Goal: Use online tool/utility: Utilize a website feature to perform a specific function

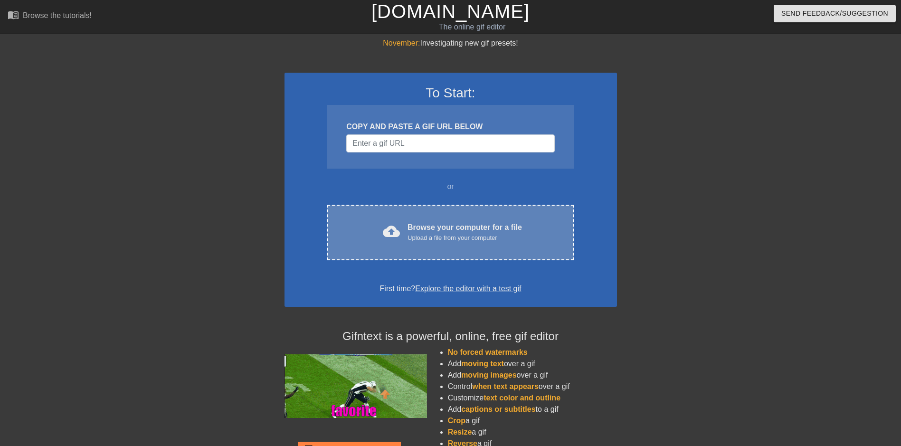
click at [425, 220] on div "cloud_upload Browse your computer for a file Upload a file from your computer C…" at bounding box center [450, 233] width 246 height 56
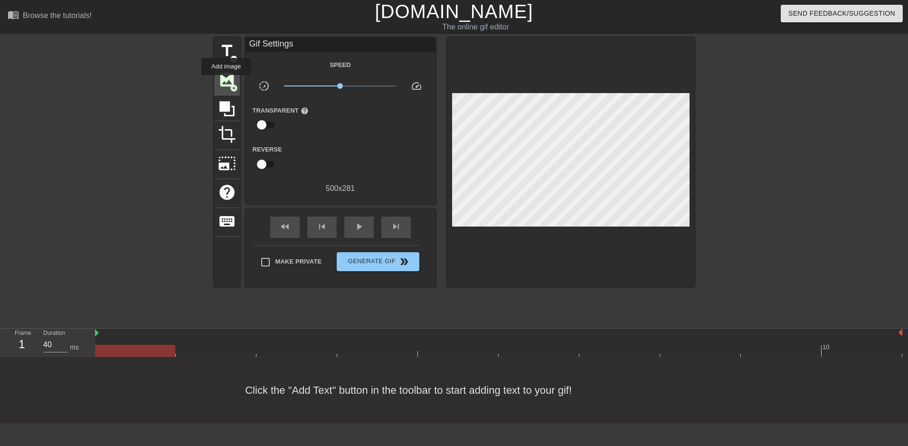
click at [226, 82] on span "image" at bounding box center [227, 80] width 18 height 18
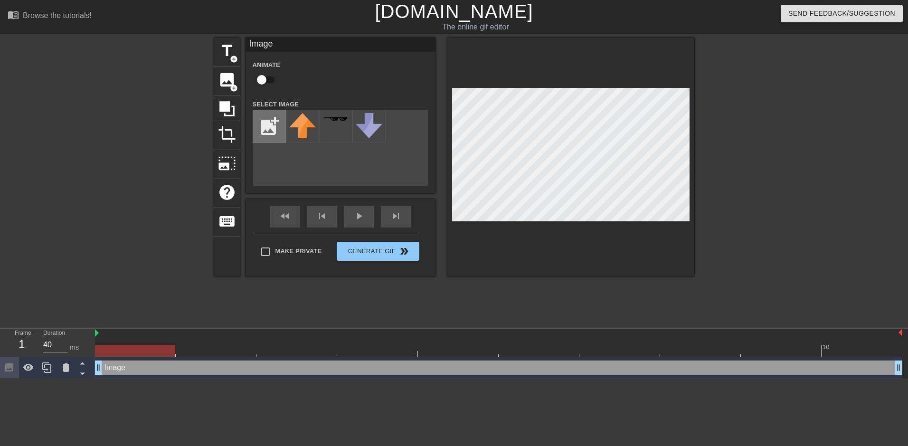
click at [266, 119] on input "file" at bounding box center [269, 126] width 32 height 32
type input "C:\fakepath\Anti_Racist_Action_0.webp"
click at [300, 126] on img at bounding box center [302, 120] width 27 height 14
click at [742, 211] on div at bounding box center [777, 180] width 143 height 285
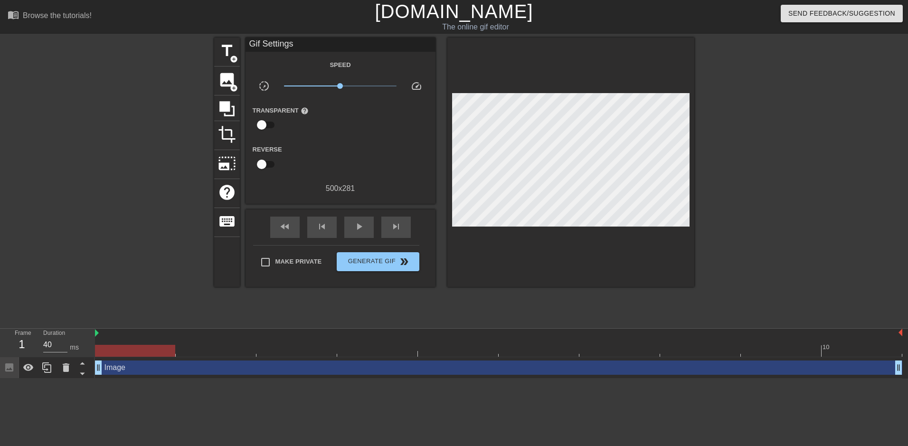
click at [761, 234] on div at bounding box center [777, 180] width 143 height 285
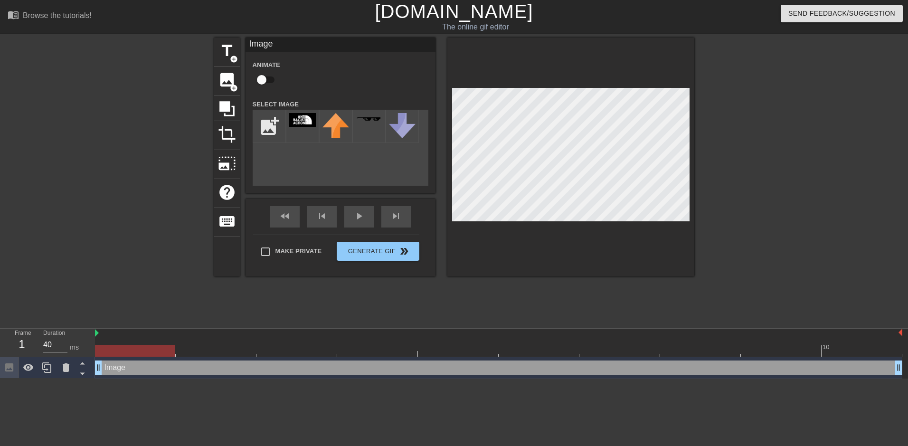
click at [738, 194] on div at bounding box center [777, 180] width 143 height 285
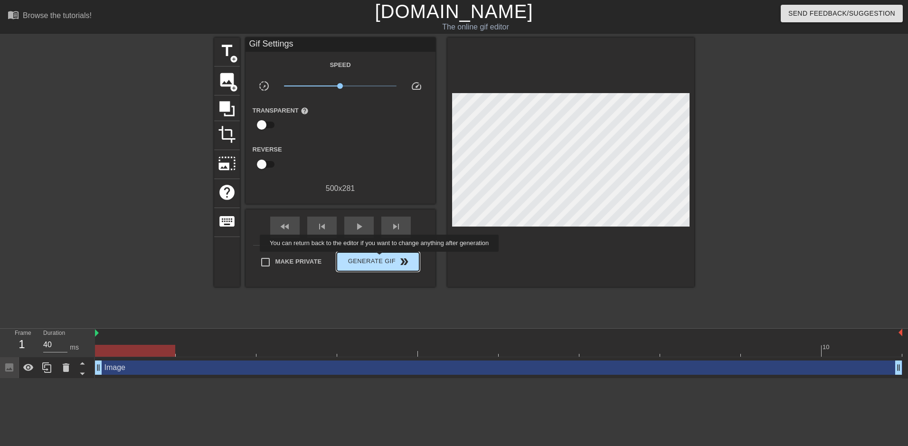
click at [380, 258] on span "Generate Gif double_arrow" at bounding box center [378, 261] width 75 height 11
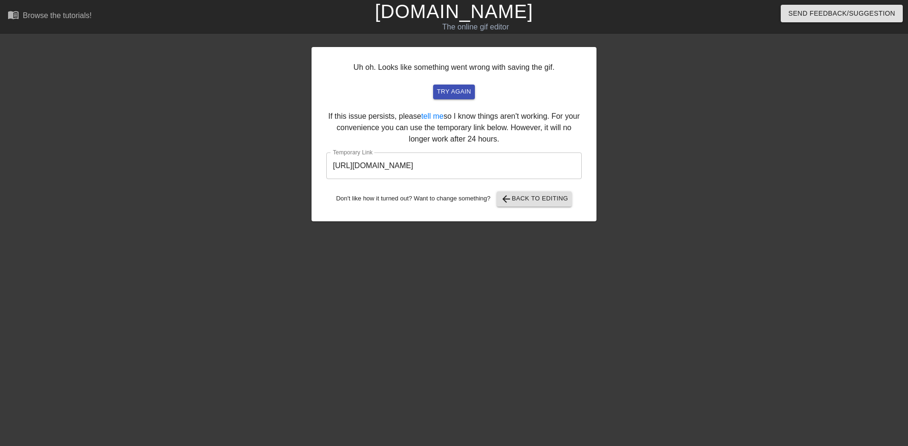
click at [459, 170] on input "[URL][DOMAIN_NAME]" at bounding box center [454, 165] width 256 height 27
drag, startPoint x: 459, startPoint y: 170, endPoint x: 455, endPoint y: 166, distance: 5.4
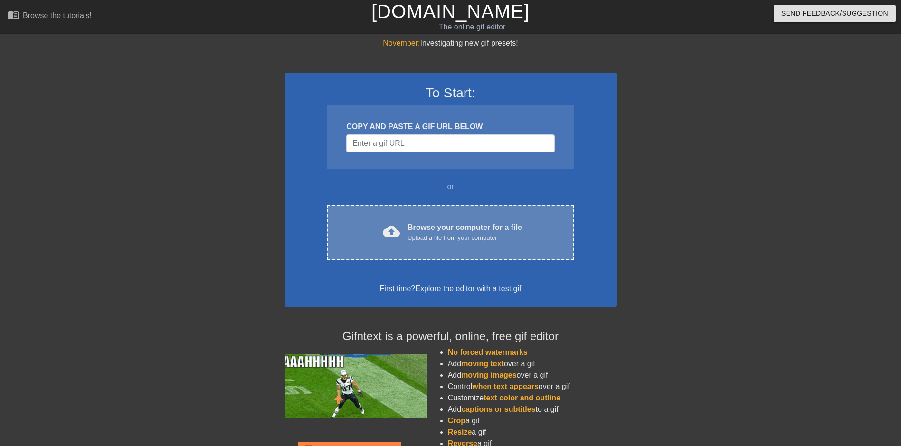
click at [412, 232] on div "Browse your computer for a file Upload a file from your computer" at bounding box center [465, 232] width 114 height 21
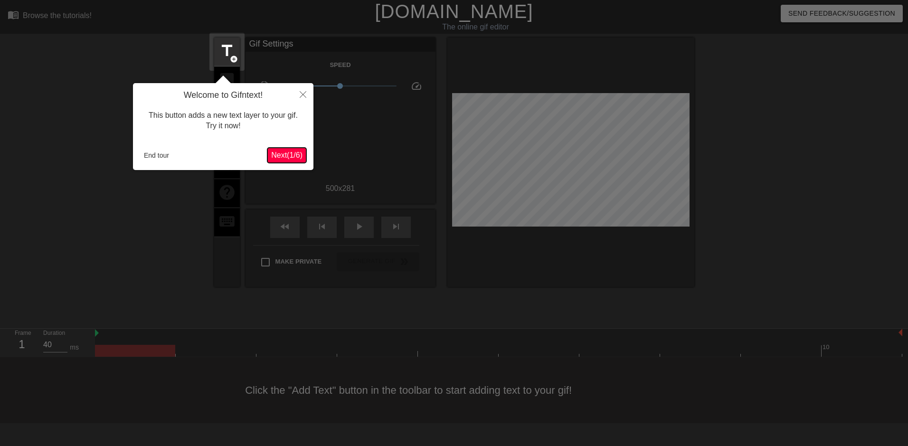
click at [285, 157] on span "Next ( 1 / 6 )" at bounding box center [286, 155] width 31 height 8
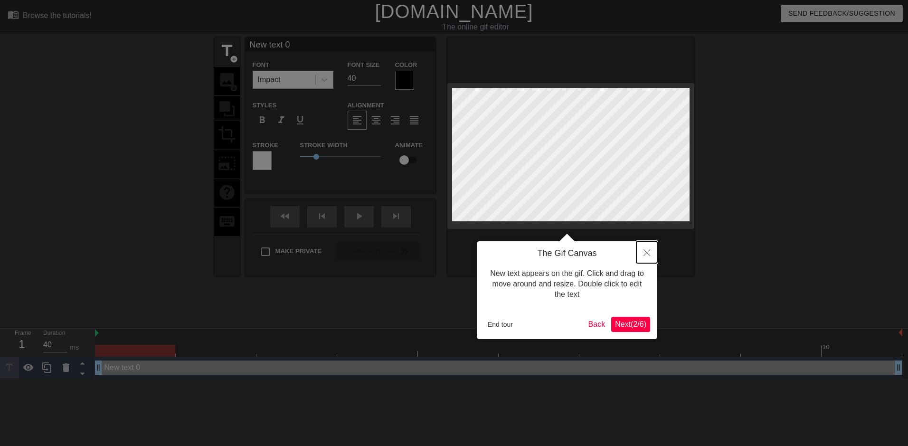
click at [648, 253] on icon "Close" at bounding box center [647, 252] width 7 height 7
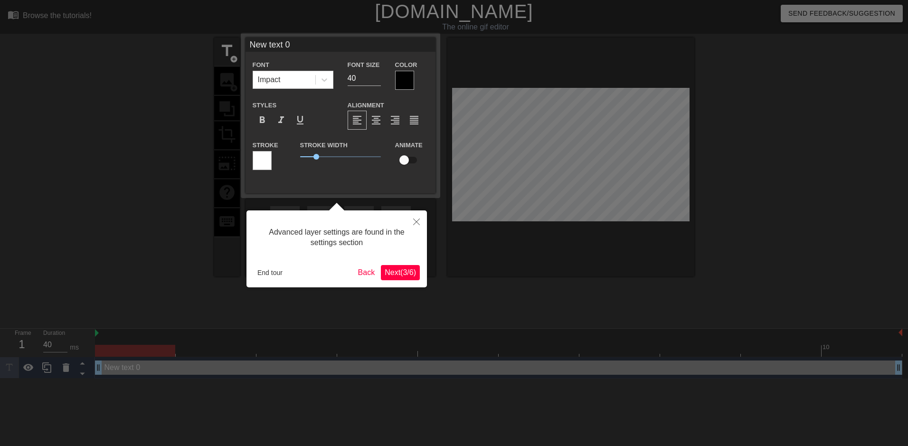
click at [568, 153] on div at bounding box center [454, 223] width 908 height 446
click at [418, 217] on button "Close" at bounding box center [416, 221] width 21 height 22
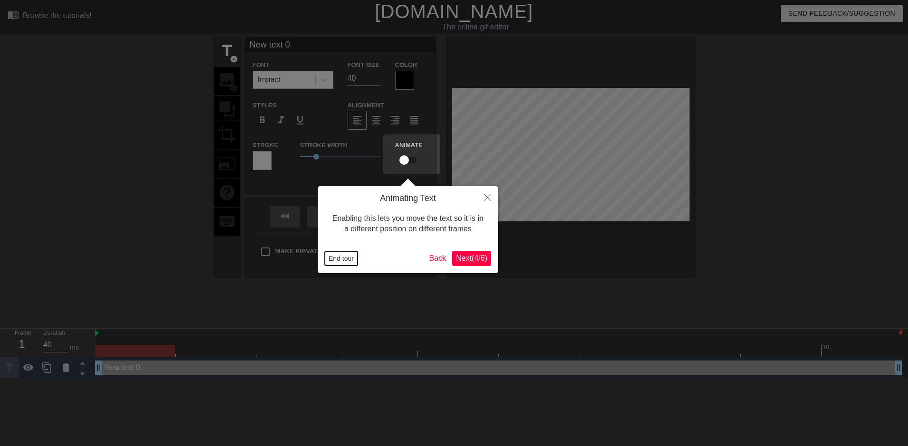
click at [344, 262] on button "End tour" at bounding box center [341, 258] width 33 height 14
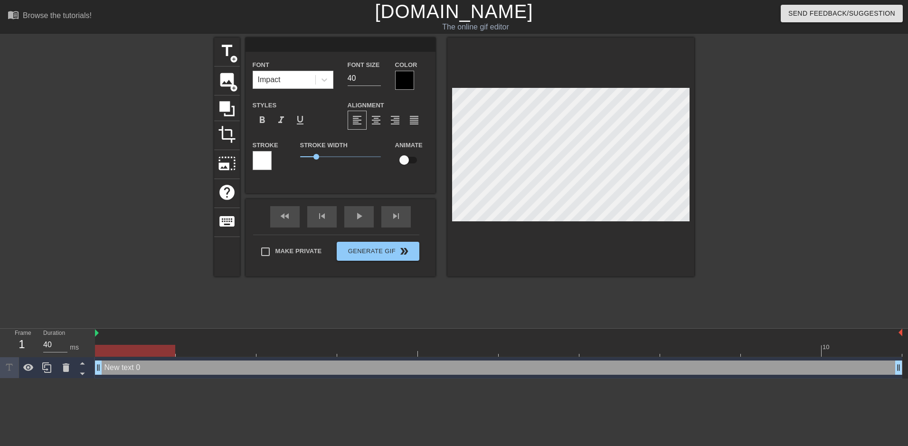
scroll to position [1, 1]
click at [221, 84] on span "image" at bounding box center [227, 80] width 18 height 18
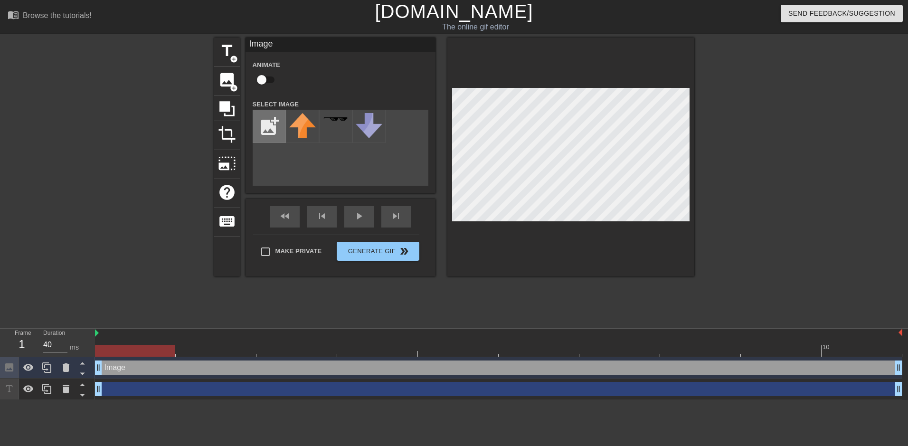
click at [263, 124] on input "file" at bounding box center [269, 126] width 32 height 32
click at [271, 120] on input "file" at bounding box center [269, 126] width 32 height 32
type input "C:\fakepath\w222ZtcE (1).jpg"
click at [305, 124] on img at bounding box center [302, 121] width 27 height 16
click at [448, 88] on div at bounding box center [570, 157] width 247 height 239
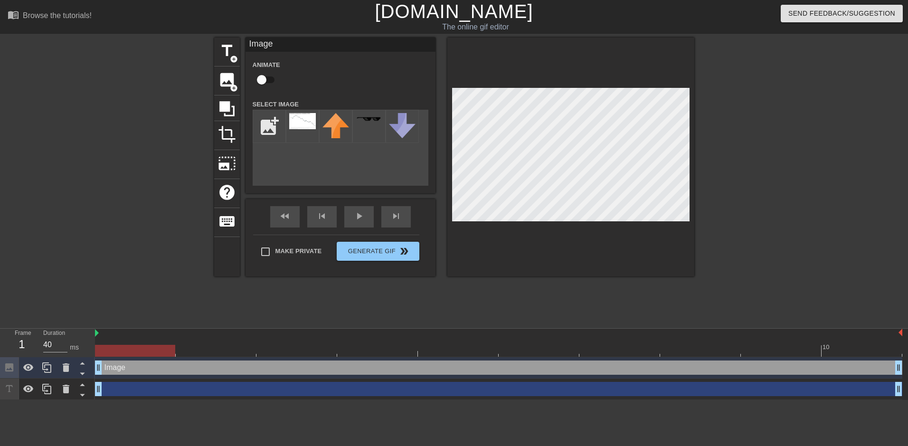
click at [690, 155] on div at bounding box center [570, 157] width 247 height 239
click at [70, 369] on icon at bounding box center [65, 367] width 11 height 11
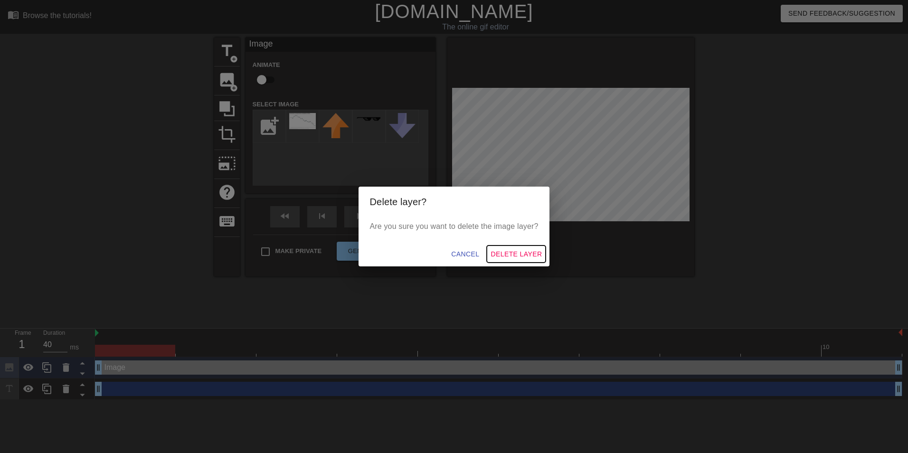
click at [509, 253] on span "Delete Layer" at bounding box center [516, 254] width 51 height 12
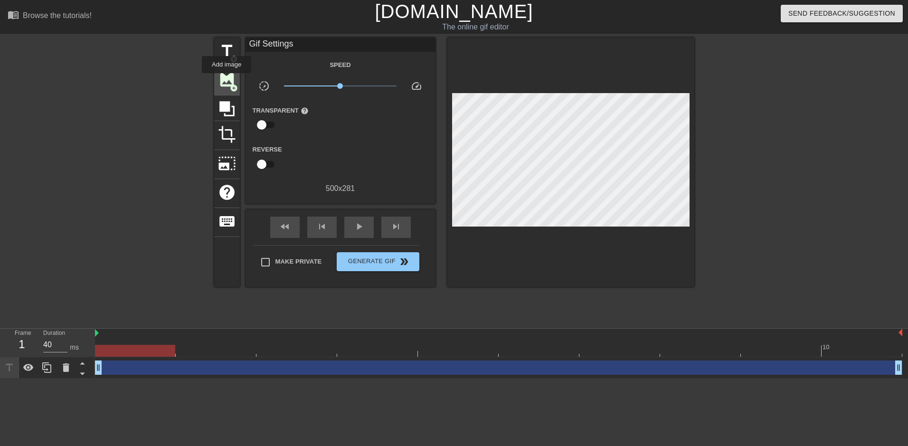
click at [227, 80] on span "image" at bounding box center [227, 80] width 18 height 18
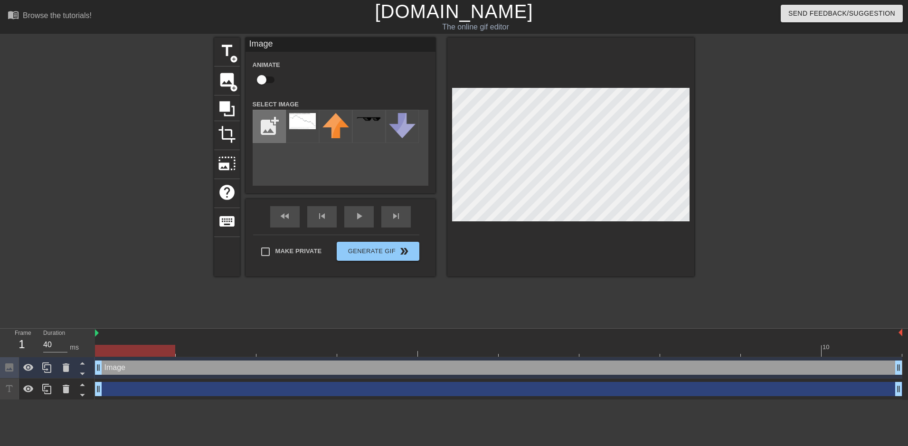
click at [278, 125] on input "file" at bounding box center [269, 126] width 32 height 32
type input "C:\fakepath\letöltés.png"
click at [302, 129] on img at bounding box center [302, 121] width 27 height 16
click at [446, 90] on div "title add_circle image add_circle crop photo_size_select_large help keyboard Im…" at bounding box center [454, 157] width 480 height 239
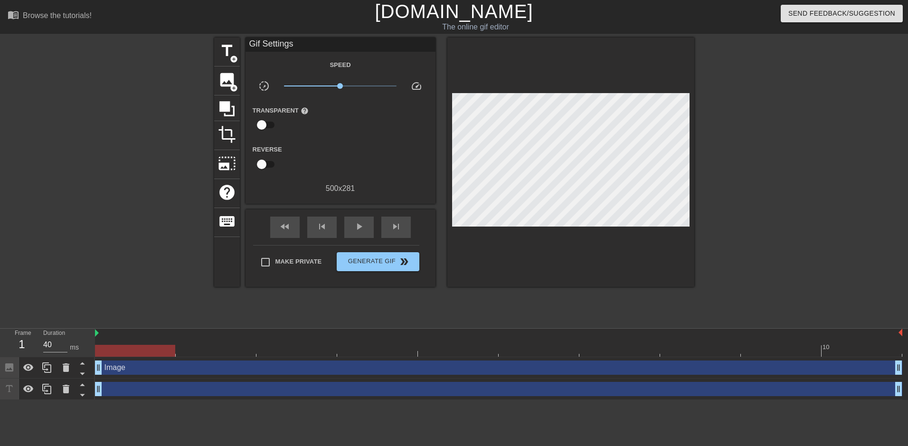
click at [745, 166] on div at bounding box center [777, 180] width 143 height 285
click at [368, 235] on div "play_arrow" at bounding box center [358, 227] width 29 height 21
click at [389, 258] on span "Generate Gif double_arrow" at bounding box center [378, 261] width 75 height 11
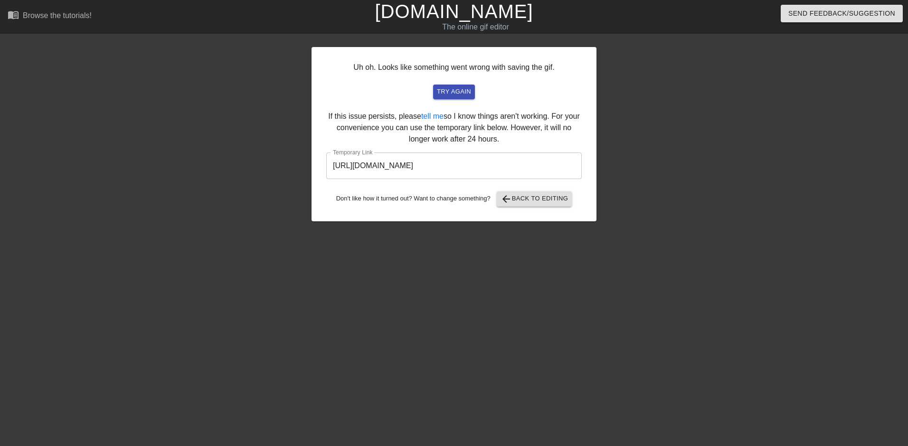
click at [428, 165] on input "https://www.gifntext.com/temp_generations/v4DLwrTl.gif" at bounding box center [454, 165] width 256 height 27
